Goal: Obtain resource: Download file/media

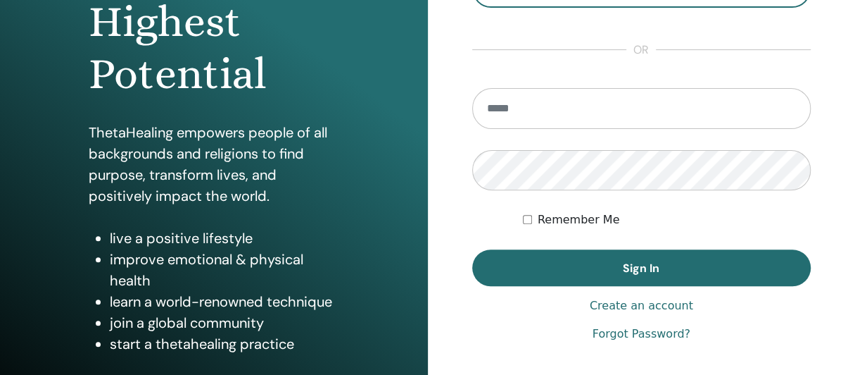
scroll to position [211, 0]
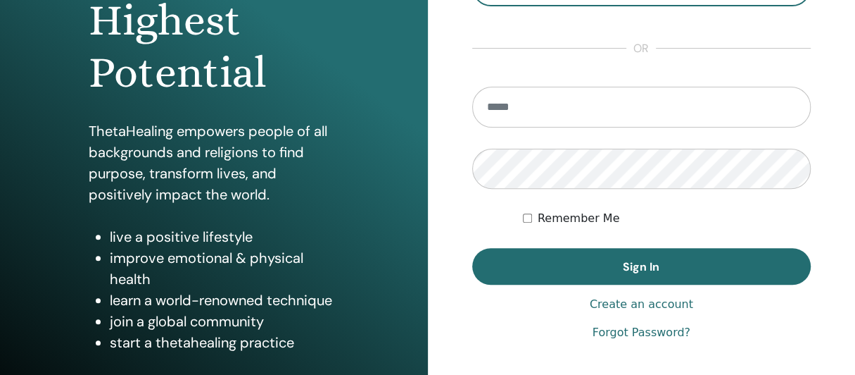
type input "**********"
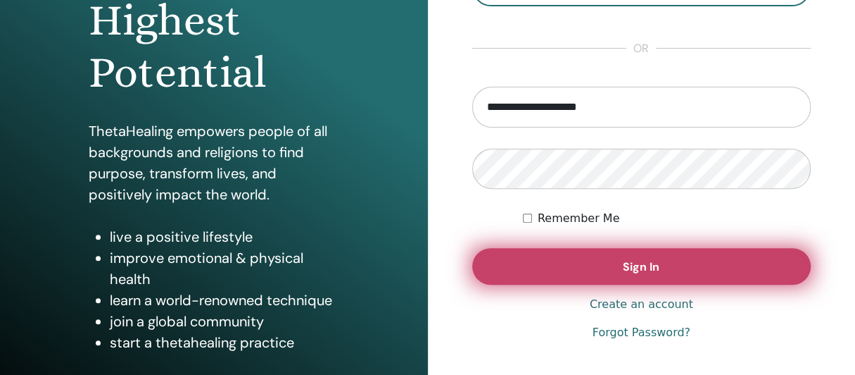
click at [632, 268] on span "Sign In" at bounding box center [641, 266] width 37 height 15
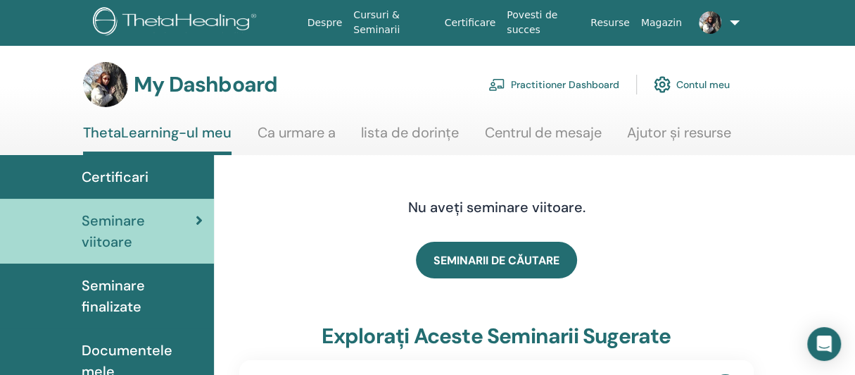
click at [124, 176] on span "Certificari" at bounding box center [115, 176] width 67 height 21
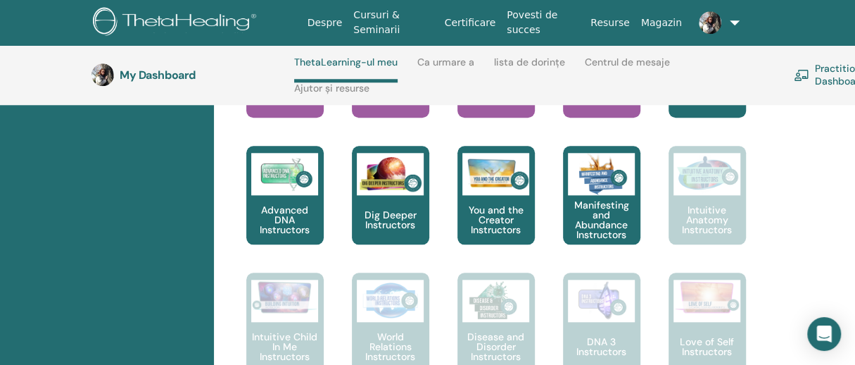
scroll to position [622, 0]
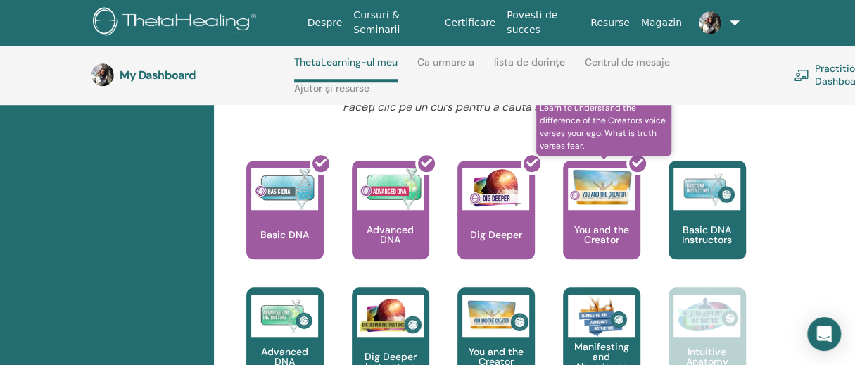
click at [591, 205] on div at bounding box center [610, 215] width 77 height 127
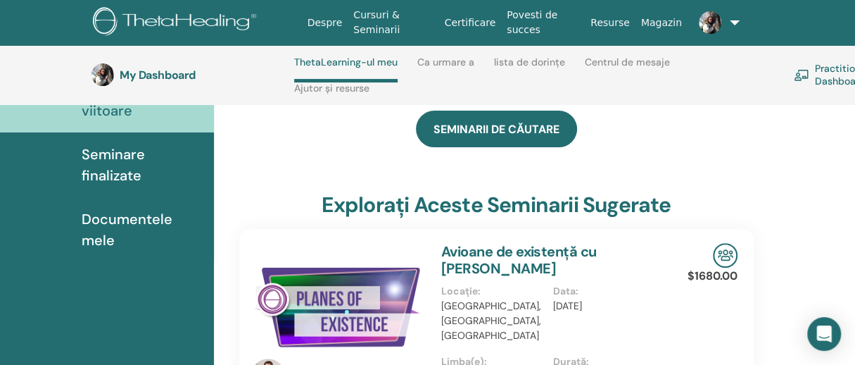
scroll to position [129, 0]
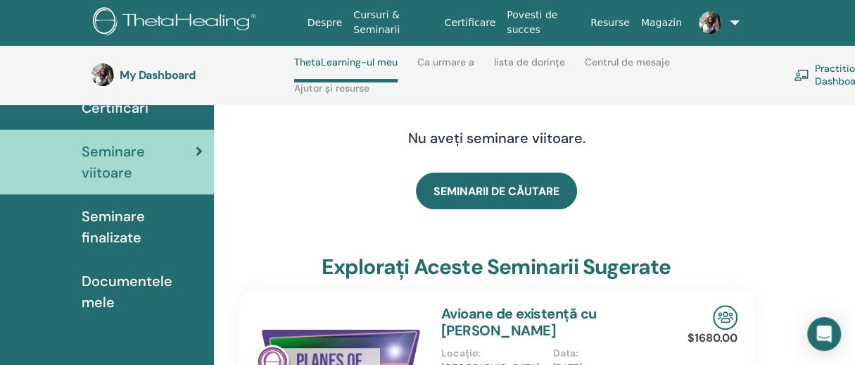
click at [117, 275] on span "Documentele mele" at bounding box center [142, 291] width 121 height 42
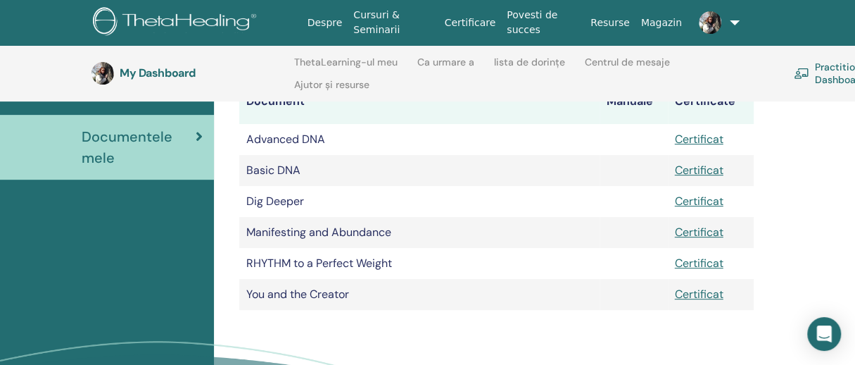
scroll to position [267, 0]
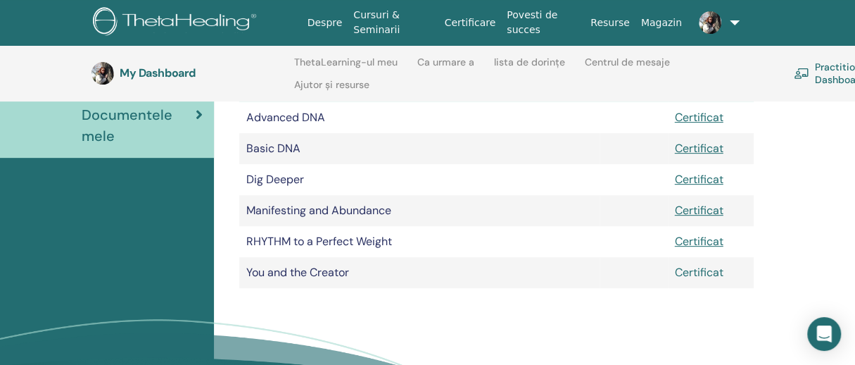
click at [707, 271] on link "Certificat" at bounding box center [699, 272] width 49 height 15
click at [708, 272] on link "Certificat" at bounding box center [699, 272] width 49 height 15
